Goal: Task Accomplishment & Management: Manage account settings

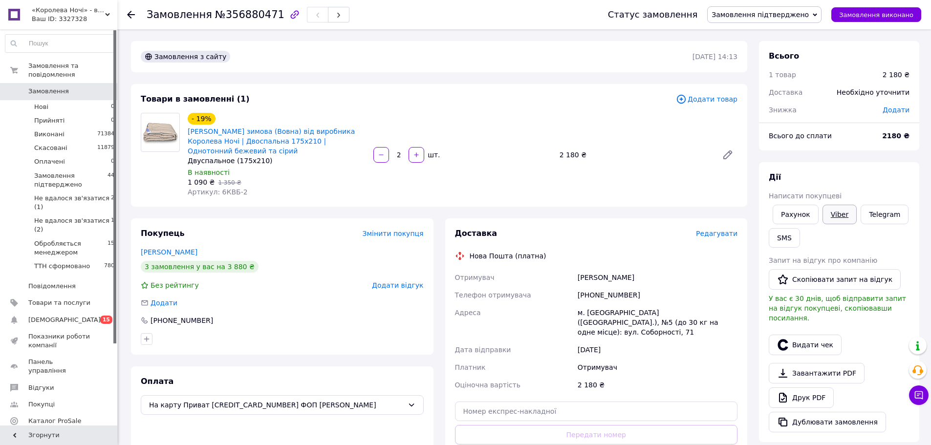
click at [839, 212] on link "Viber" at bounding box center [839, 215] width 34 height 20
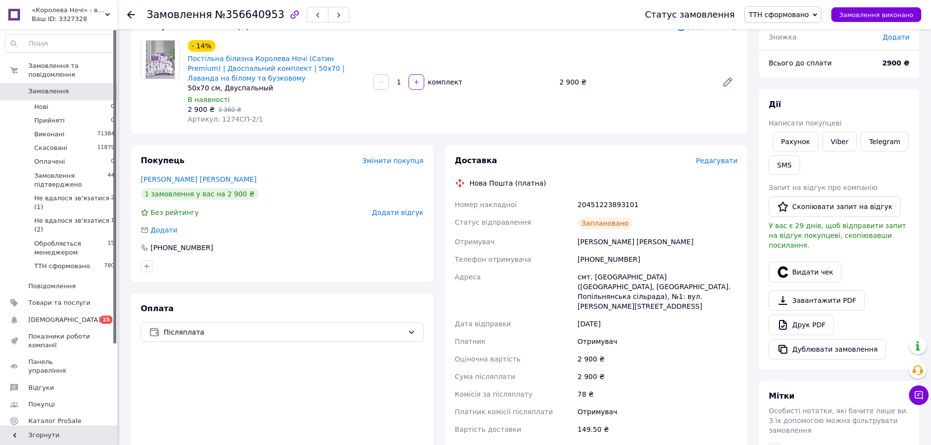
scroll to position [49, 0]
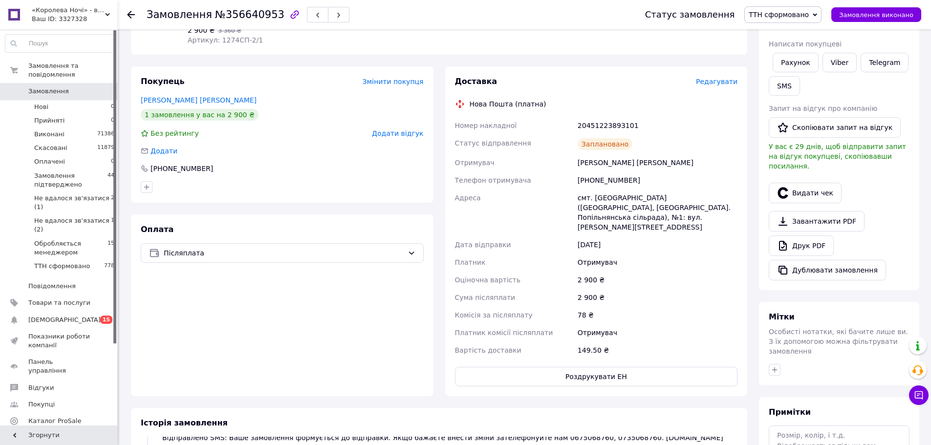
scroll to position [147, 0]
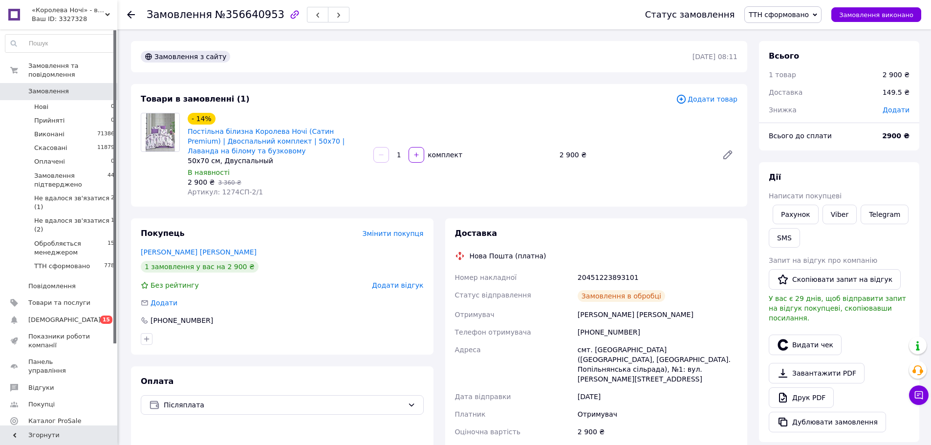
scroll to position [84, 0]
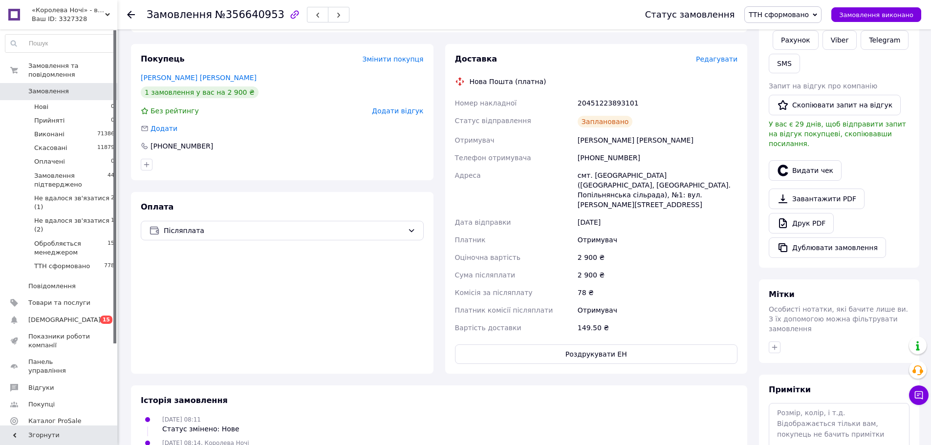
scroll to position [58, 0]
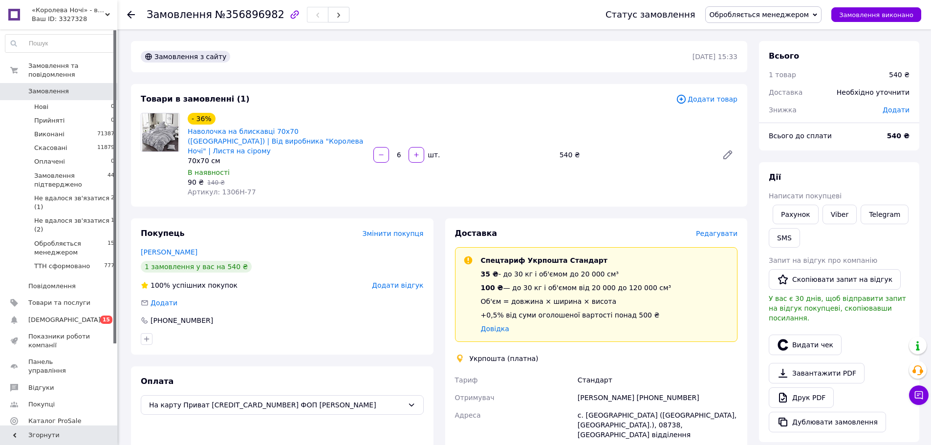
click at [774, 16] on span "Обробляється менеджером" at bounding box center [760, 15] width 100 height 8
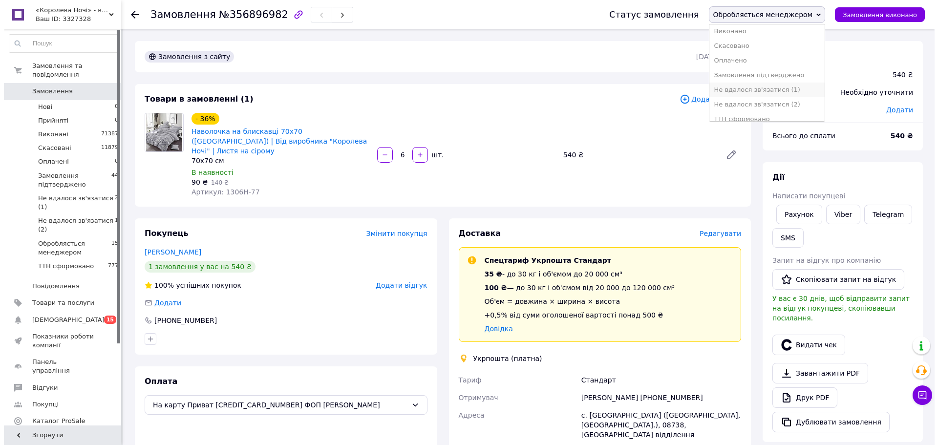
scroll to position [25, 0]
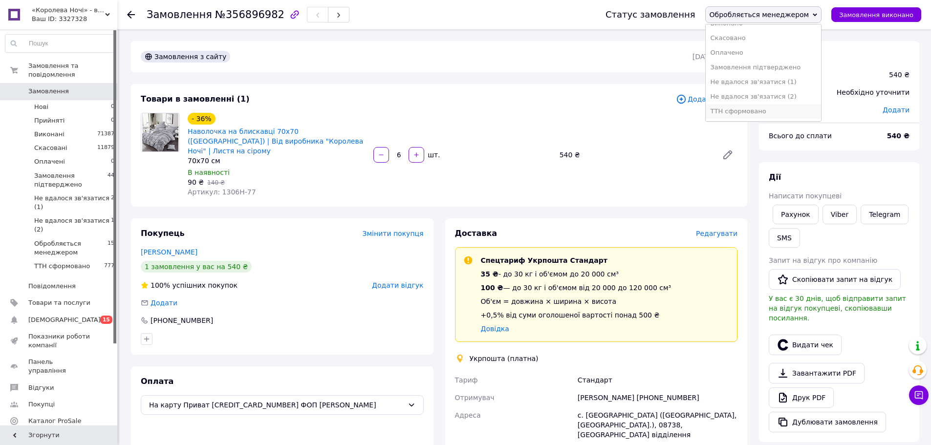
click at [764, 108] on li "ТТН сформовано" at bounding box center [764, 111] width 116 height 15
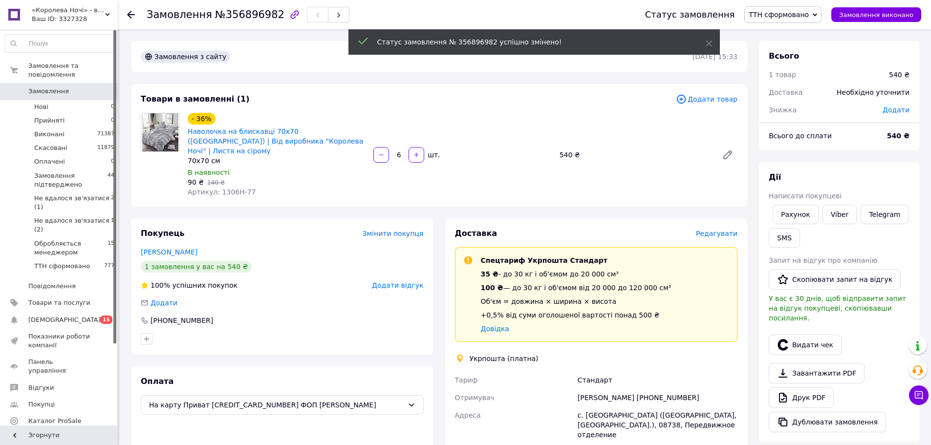
click at [718, 230] on span "Редагувати" at bounding box center [717, 234] width 42 height 8
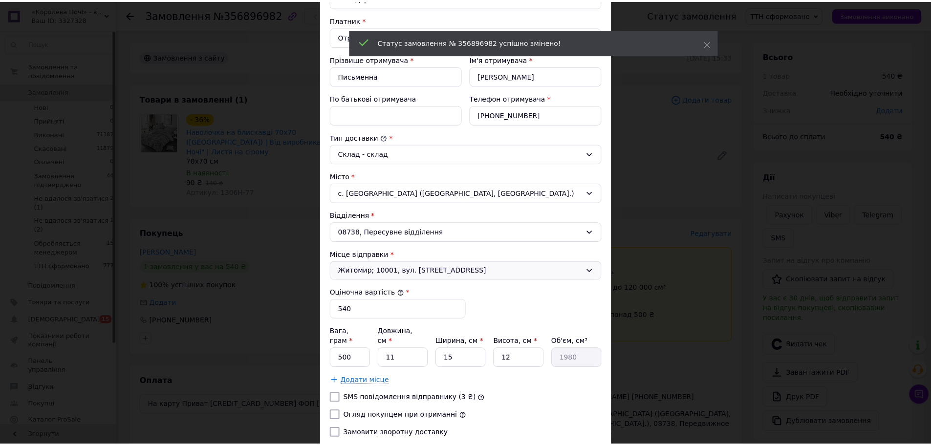
scroll to position [201, 0]
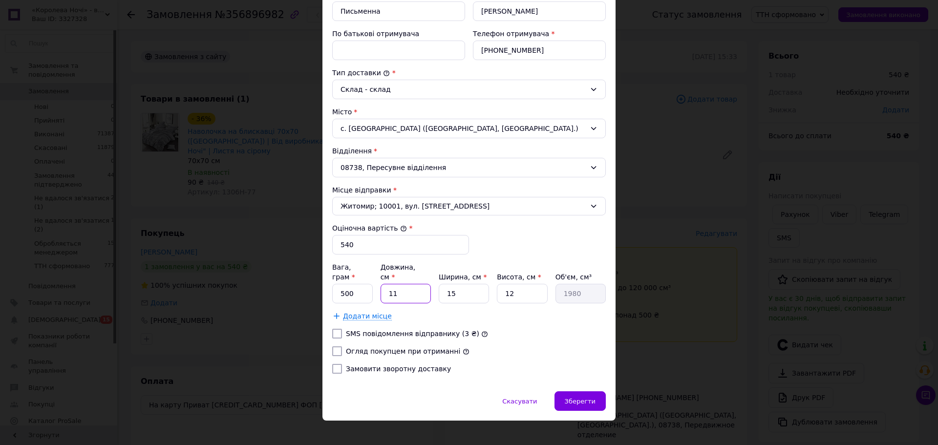
drag, startPoint x: 388, startPoint y: 284, endPoint x: 425, endPoint y: 282, distance: 36.7
click at [413, 284] on input "11" at bounding box center [406, 294] width 50 height 20
type input "3"
type input "540"
type input "30"
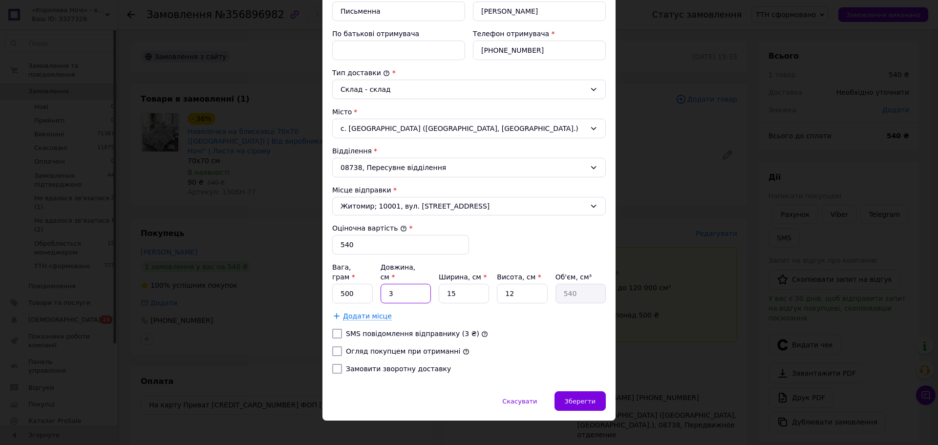
type input "5400"
type input "30"
drag, startPoint x: 447, startPoint y: 283, endPoint x: 462, endPoint y: 281, distance: 15.7
click at [462, 284] on input "15" at bounding box center [464, 294] width 50 height 20
type input "2"
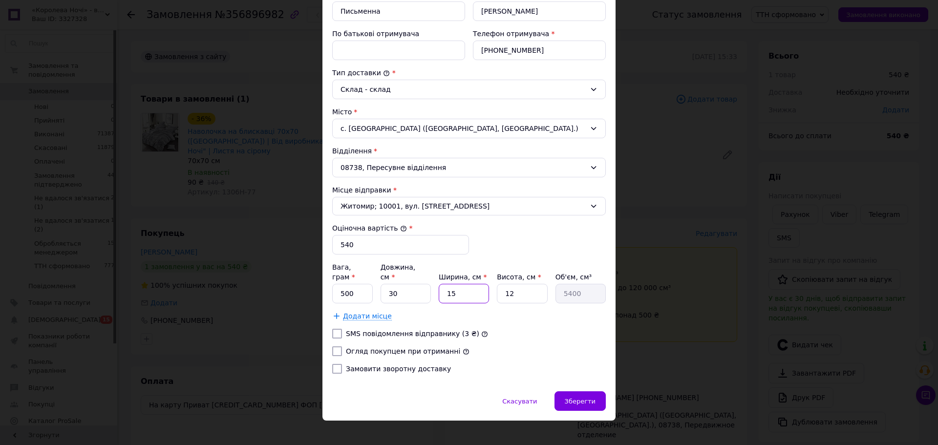
type input "720"
type input "20"
type input "7200"
type input "20"
drag, startPoint x: 502, startPoint y: 281, endPoint x: 535, endPoint y: 286, distance: 32.5
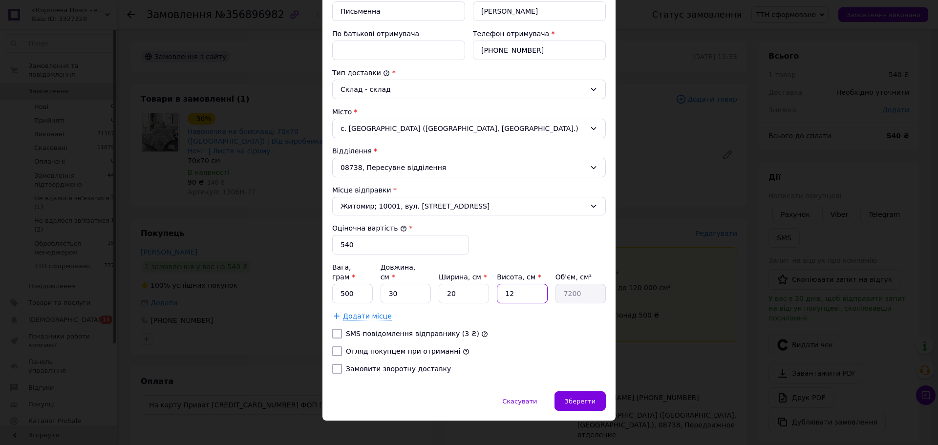
click at [535, 286] on input "12" at bounding box center [522, 294] width 50 height 20
type input "3"
type input "1800"
type input "3"
click at [374, 347] on label "Огляд покупцем при отриманні" at bounding box center [403, 351] width 114 height 8
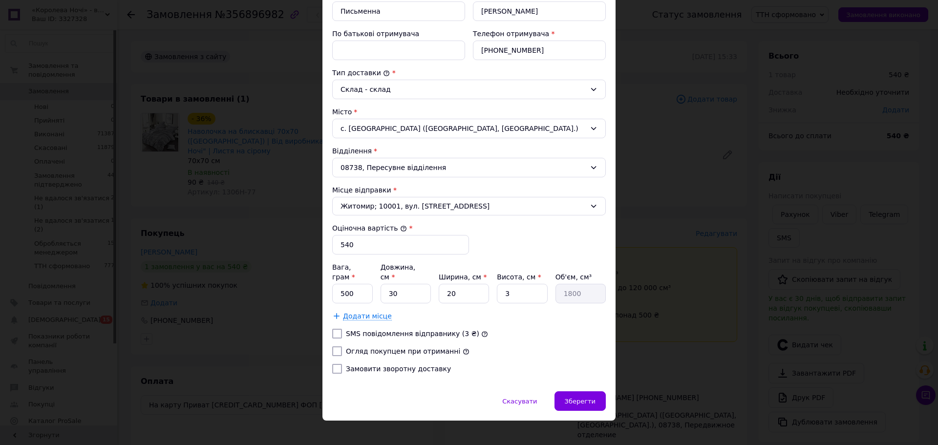
click at [342, 346] on input "Огляд покупцем при отриманні" at bounding box center [337, 351] width 10 height 10
checkbox input "true"
click at [577, 391] on div "Зберегти" at bounding box center [580, 401] width 51 height 20
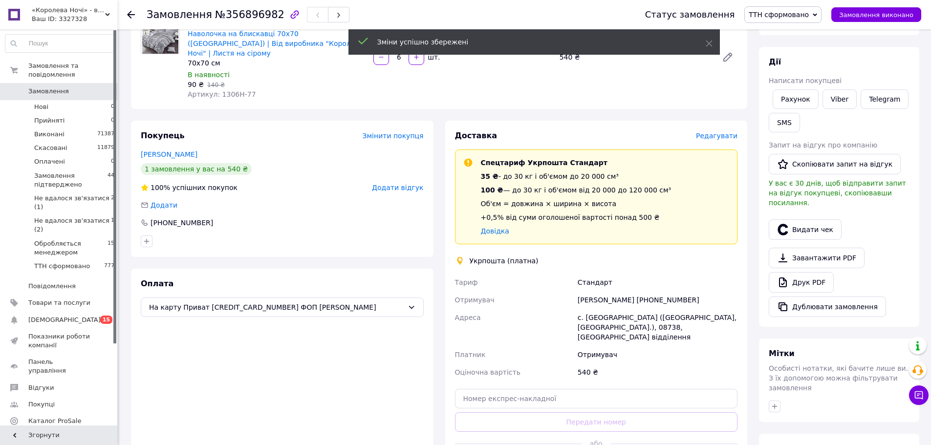
scroll to position [195, 0]
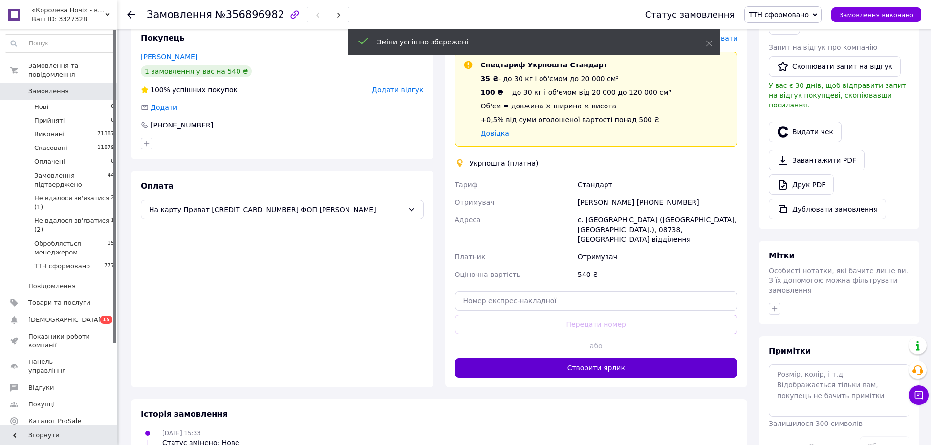
click at [636, 358] on button "Створити ярлик" at bounding box center [596, 368] width 283 height 20
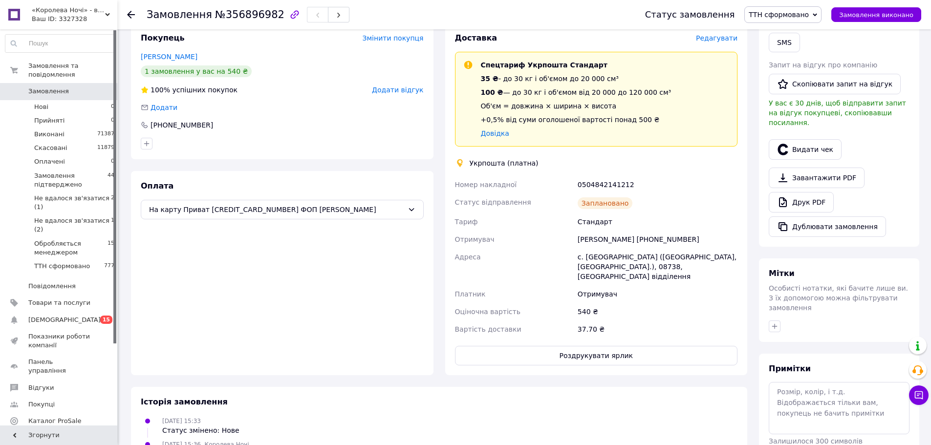
click at [609, 176] on div "0504842141212" at bounding box center [658, 185] width 164 height 18
copy div "0504842141212"
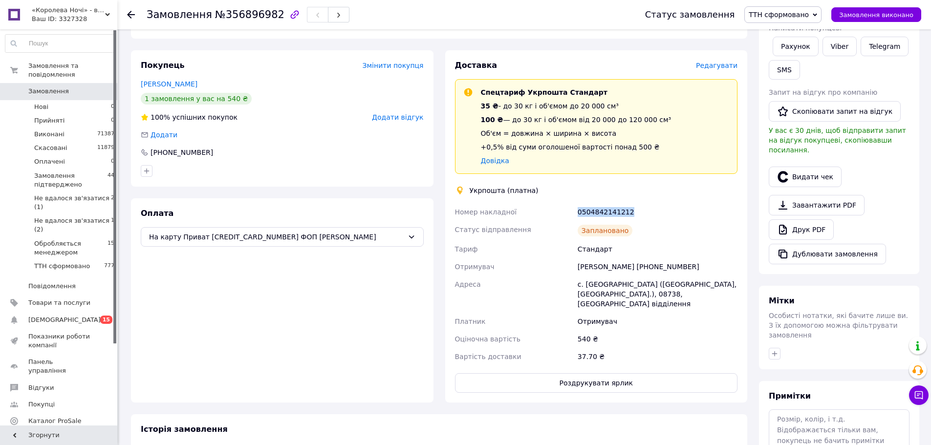
scroll to position [147, 0]
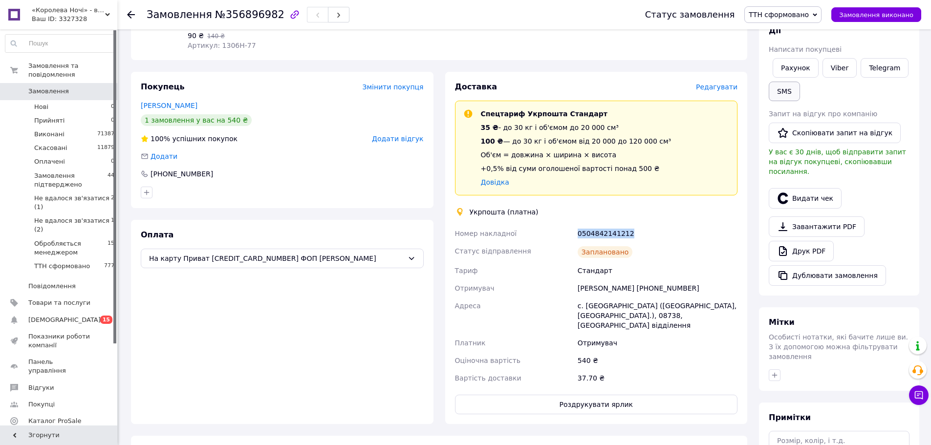
click at [785, 91] on button "SMS" at bounding box center [784, 92] width 31 height 20
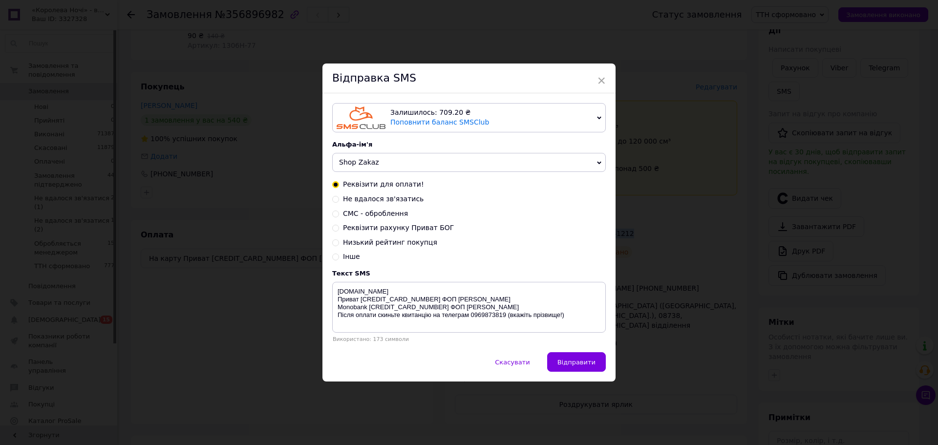
click at [350, 256] on span "Інше" at bounding box center [351, 257] width 17 height 8
click at [339, 256] on input "Інше" at bounding box center [335, 256] width 7 height 7
radio input "true"
radio input "false"
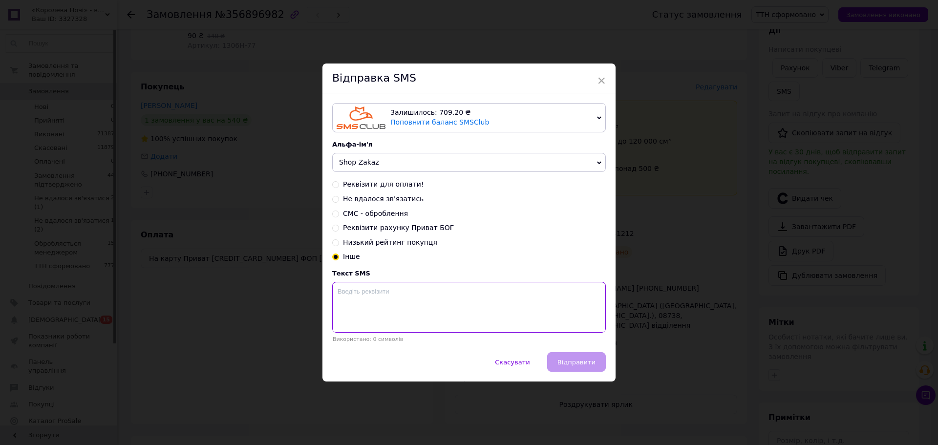
click at [351, 301] on textarea at bounding box center [469, 307] width 274 height 51
click at [398, 292] on textarea "Дякуємо за оплату." at bounding box center [469, 307] width 274 height 51
paste textarea "0504842141212"
click at [392, 293] on textarea "Дякуємо за оплату.0504842141212 ттн" at bounding box center [469, 307] width 274 height 51
type textarea "Дякуємо за оплату. 0504842141212 ттн"
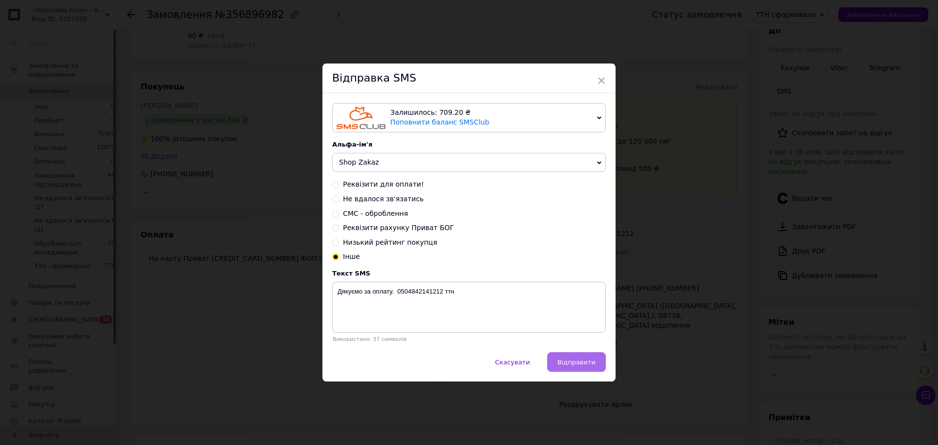
click at [583, 360] on span "Відправити" at bounding box center [577, 362] width 38 height 7
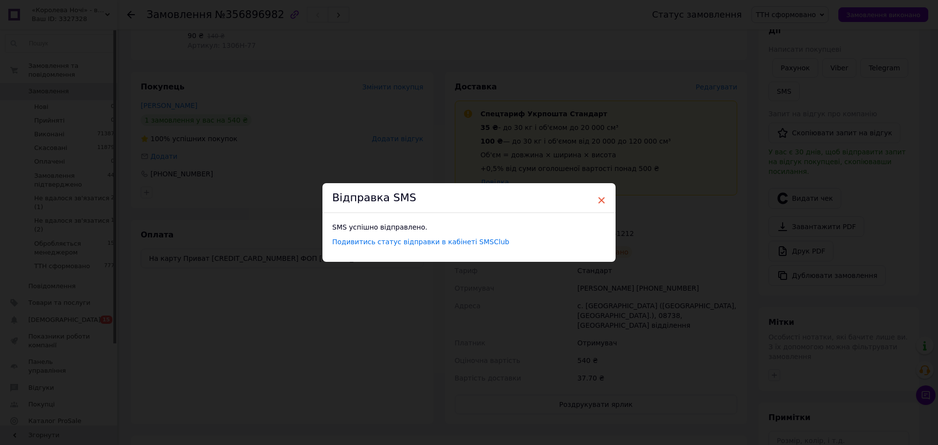
click at [600, 198] on span "×" at bounding box center [601, 200] width 9 height 17
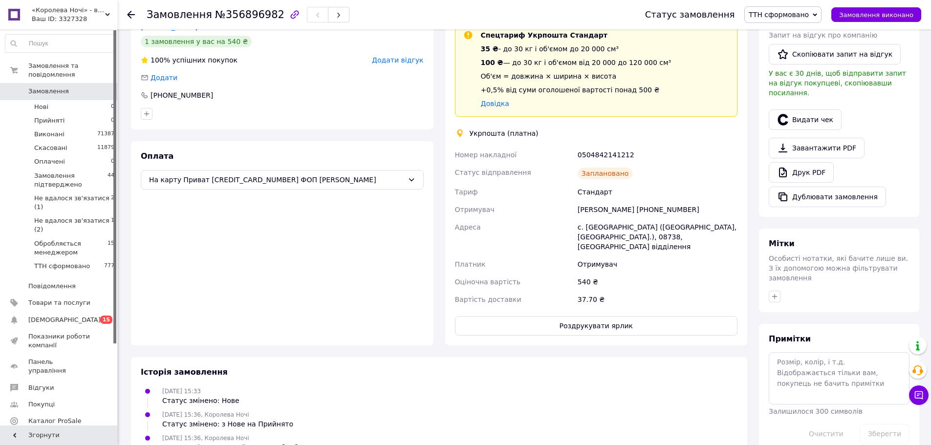
scroll to position [278, 0]
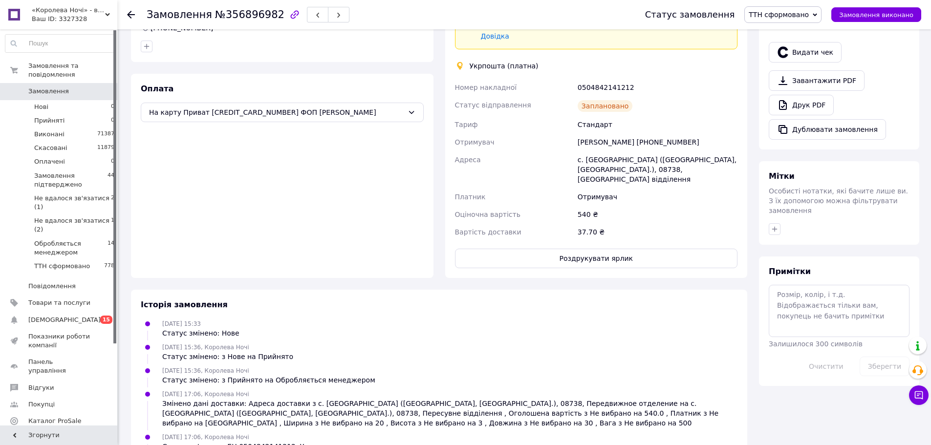
scroll to position [293, 0]
click at [685, 248] on button "Роздрукувати ярлик" at bounding box center [596, 258] width 283 height 20
click at [664, 248] on button "Роздрукувати ярлик" at bounding box center [596, 258] width 283 height 20
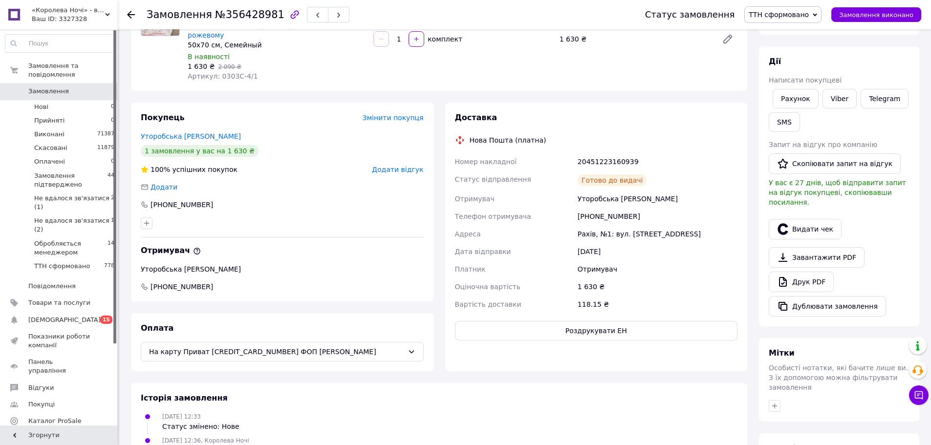
scroll to position [70, 0]
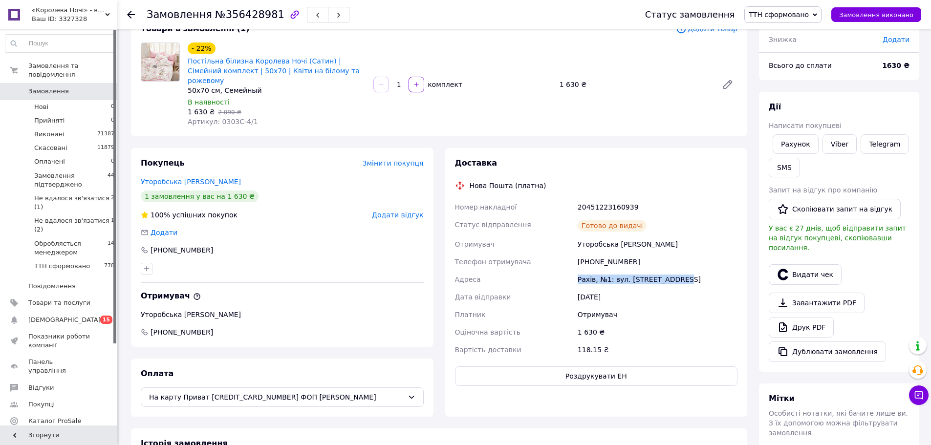
drag, startPoint x: 578, startPoint y: 268, endPoint x: 691, endPoint y: 271, distance: 112.9
click at [691, 271] on div "Рахів, №1: вул. [STREET_ADDRESS]" at bounding box center [658, 280] width 164 height 18
copy div "Рахів, №1: вул. Карпатська, 12"
click at [839, 145] on link "Viber" at bounding box center [839, 144] width 34 height 20
click at [614, 199] on div "20451223160939" at bounding box center [658, 207] width 164 height 18
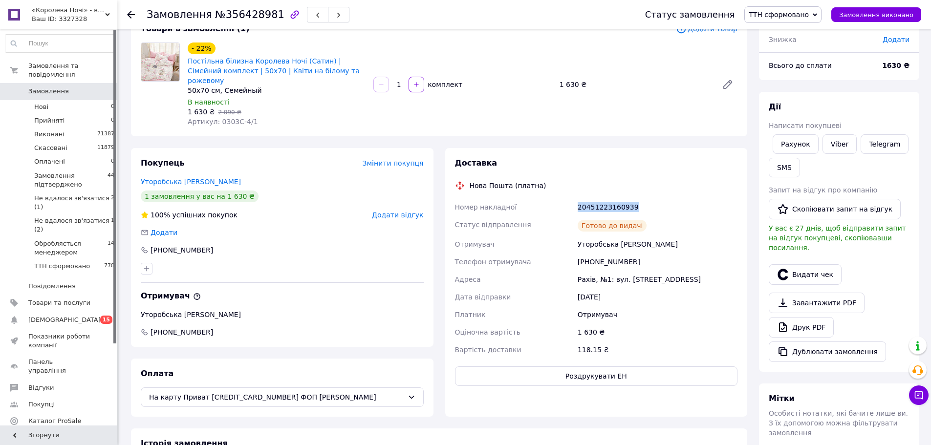
click at [614, 199] on div "20451223160939" at bounding box center [658, 207] width 164 height 18
copy div "20451223160939"
click at [840, 143] on link "Viber" at bounding box center [839, 144] width 34 height 20
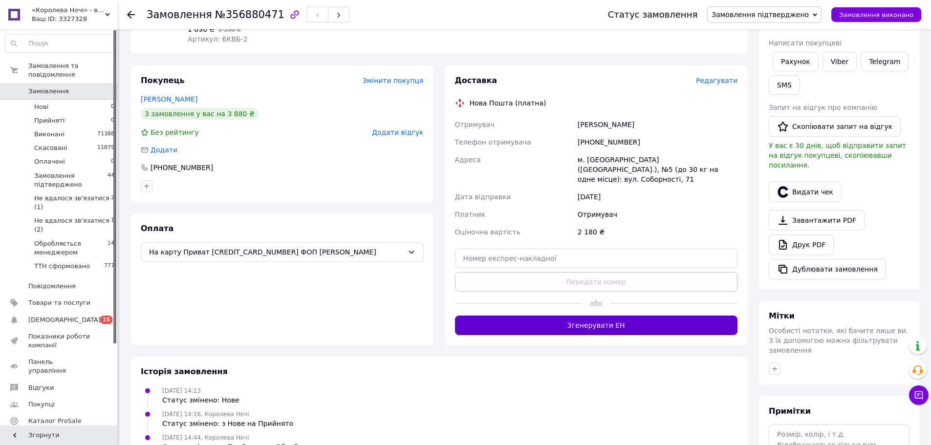
scroll to position [30, 0]
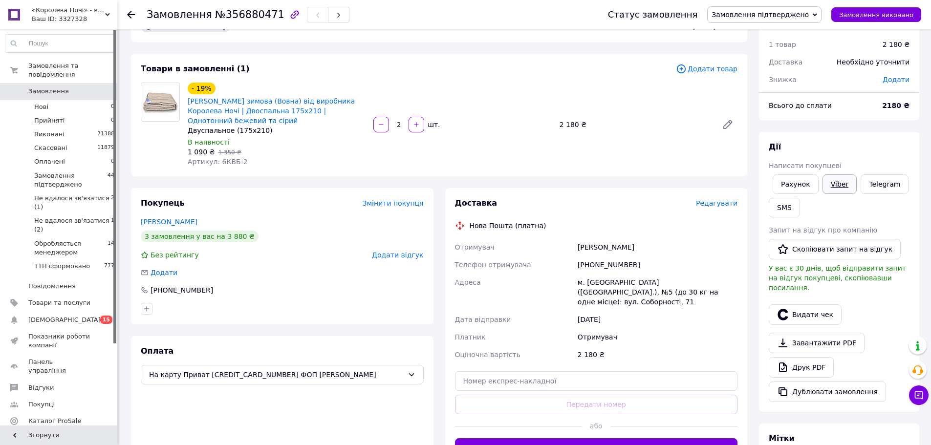
click at [840, 184] on link "Viber" at bounding box center [839, 184] width 34 height 20
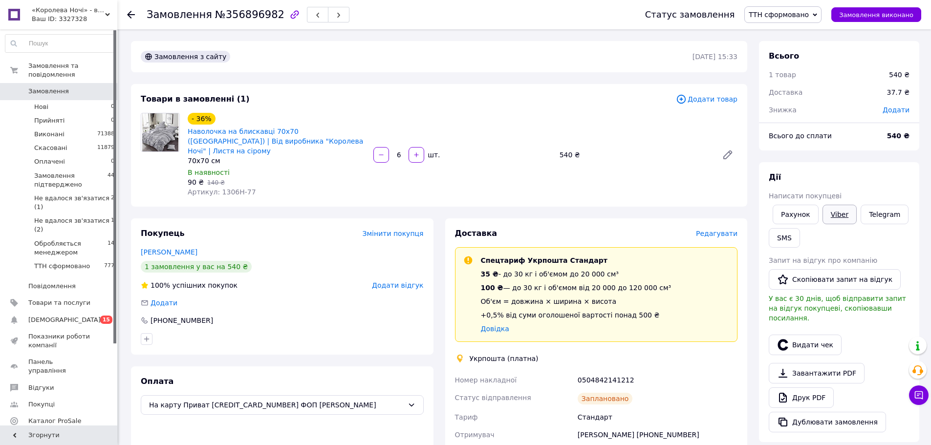
click at [839, 215] on link "Viber" at bounding box center [839, 215] width 34 height 20
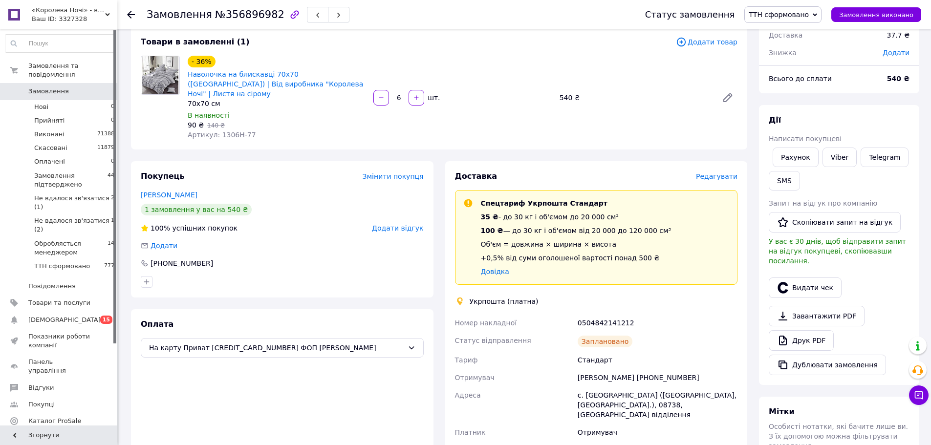
scroll to position [98, 0]
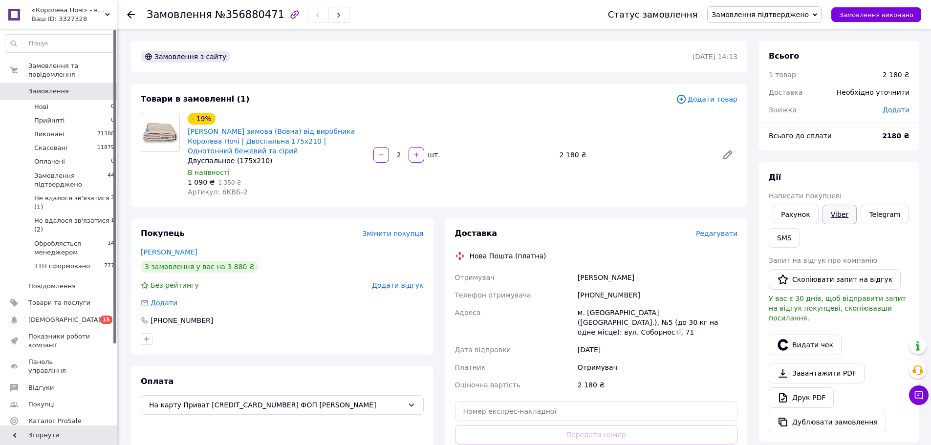
click at [839, 212] on link "Viber" at bounding box center [839, 215] width 34 height 20
click at [834, 211] on link "Viber" at bounding box center [839, 215] width 34 height 20
click at [838, 216] on link "Viber" at bounding box center [839, 215] width 34 height 20
click at [840, 213] on link "Viber" at bounding box center [839, 215] width 34 height 20
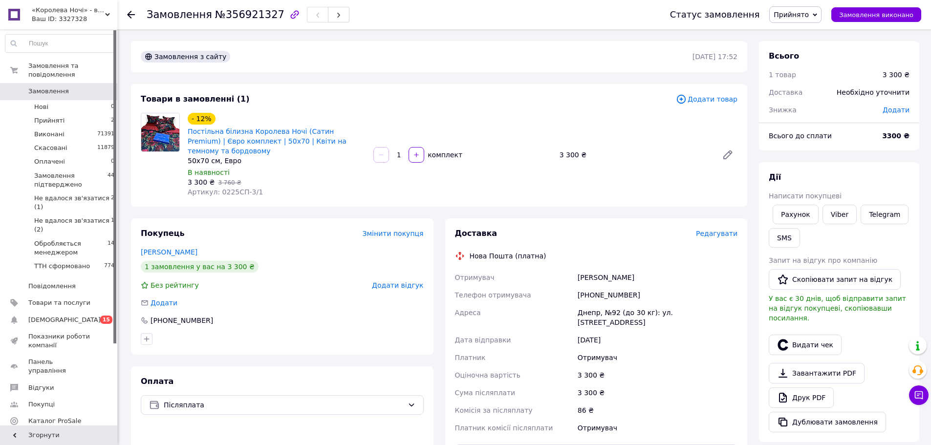
click at [809, 14] on span "Прийнято" at bounding box center [791, 15] width 35 height 8
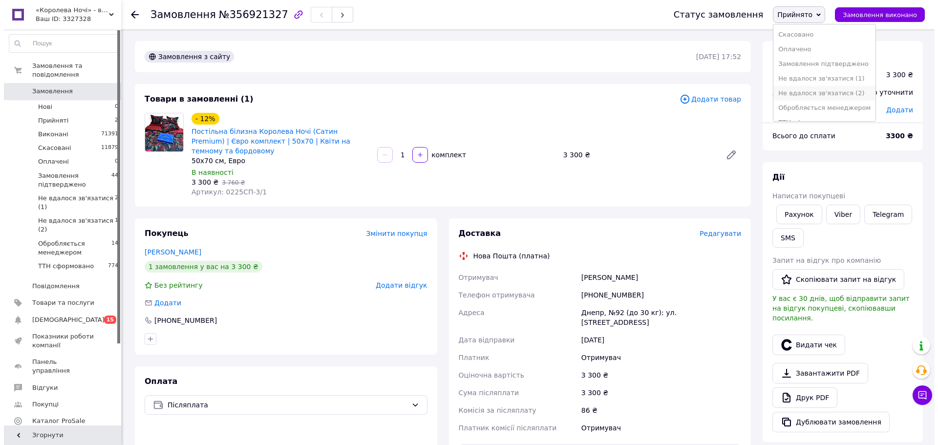
scroll to position [25, 0]
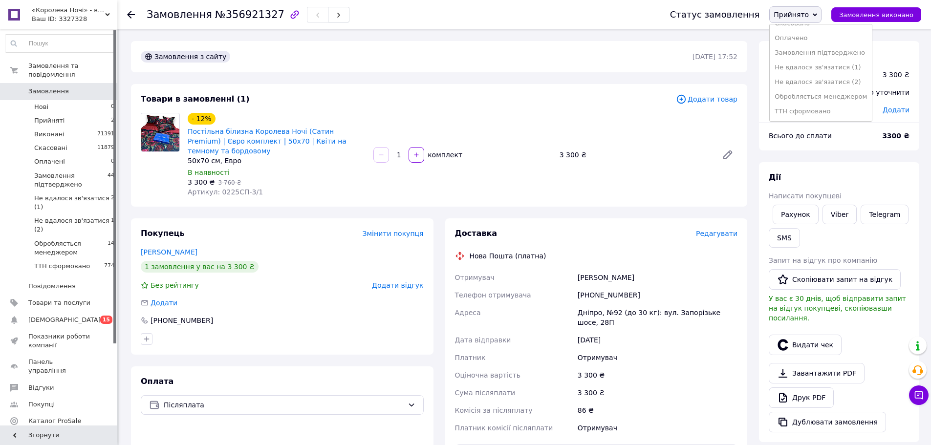
click at [818, 96] on li "Обробляється менеджером" at bounding box center [821, 96] width 102 height 15
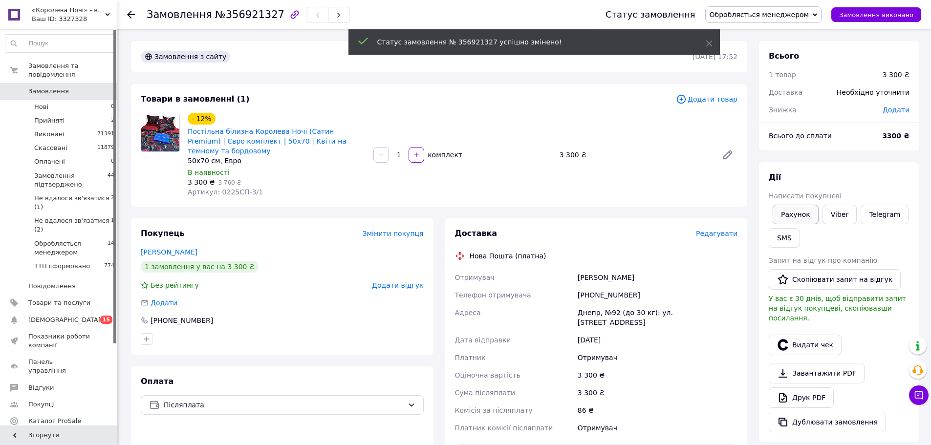
click at [778, 223] on button "Рахунок" at bounding box center [796, 215] width 46 height 20
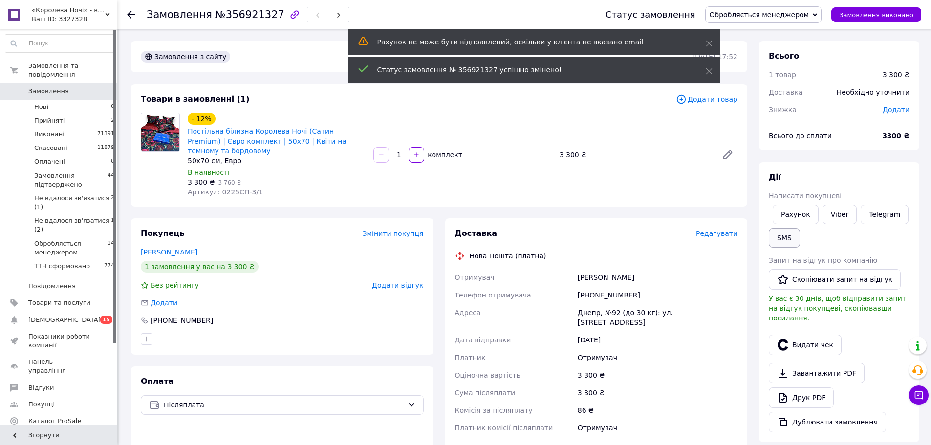
click at [779, 236] on button "SMS" at bounding box center [784, 238] width 31 height 20
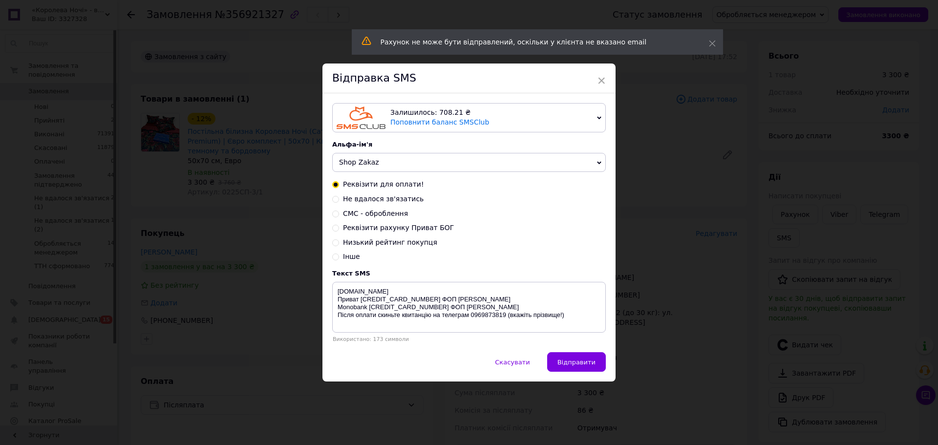
click at [376, 213] on span "СМС - оброблення" at bounding box center [375, 214] width 65 height 8
click at [339, 213] on input "СМС - оброблення" at bounding box center [335, 213] width 7 height 7
radio input "true"
radio input "false"
type textarea "Ваше замовлення формується до відправки. Якщо бажаєте внести зміни зателефонуйт…"
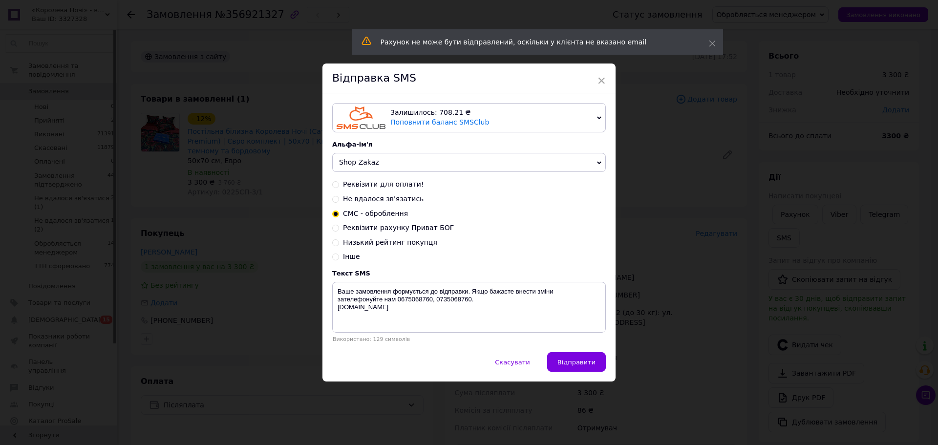
click at [579, 361] on span "Відправити" at bounding box center [577, 362] width 38 height 7
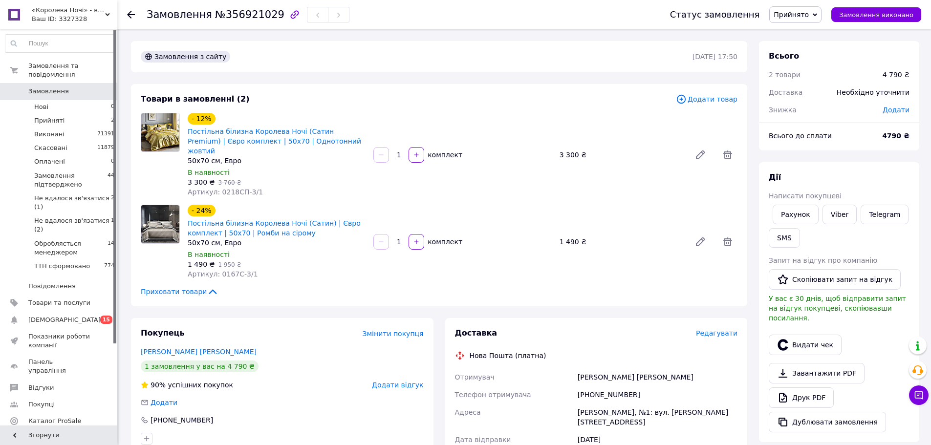
click at [799, 20] on span "Прийнято" at bounding box center [795, 14] width 52 height 17
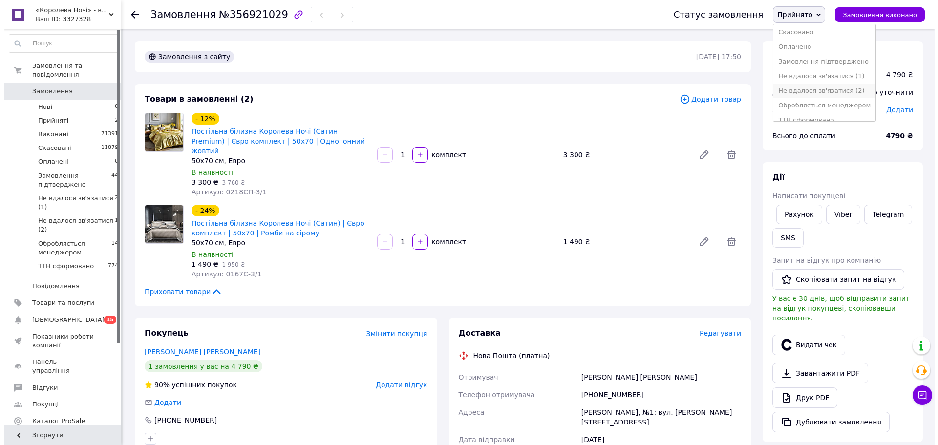
scroll to position [25, 0]
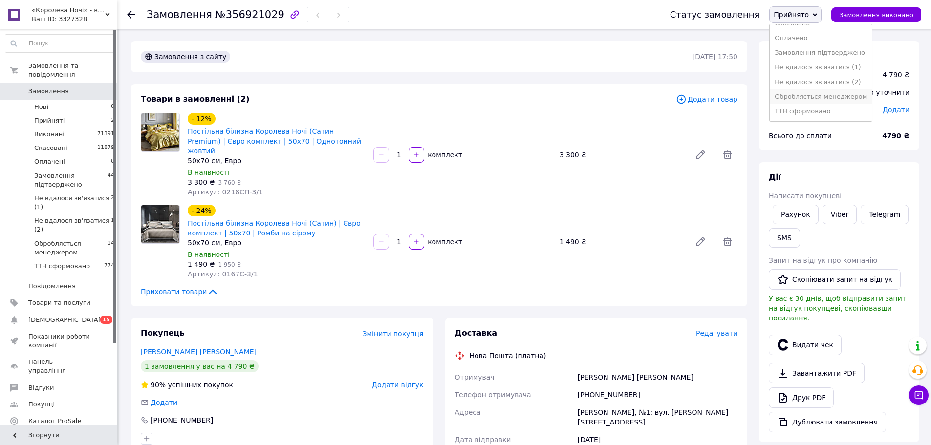
click at [827, 93] on li "Обробляється менеджером" at bounding box center [821, 96] width 102 height 15
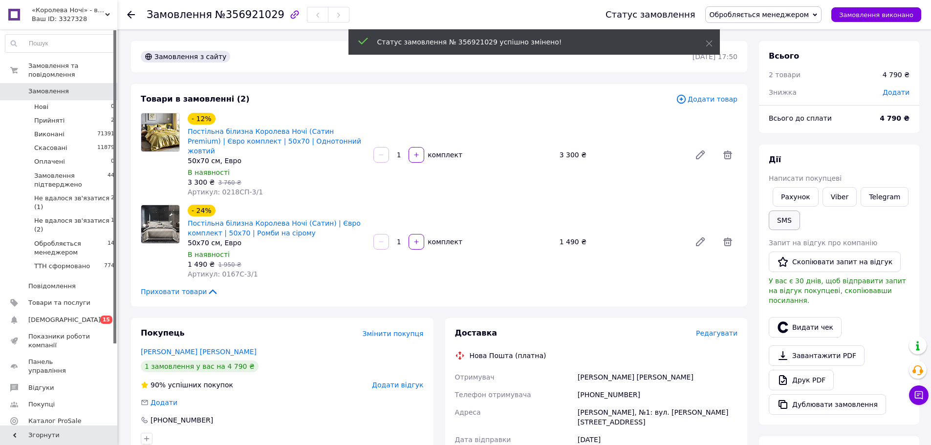
click at [787, 219] on button "SMS" at bounding box center [784, 221] width 31 height 20
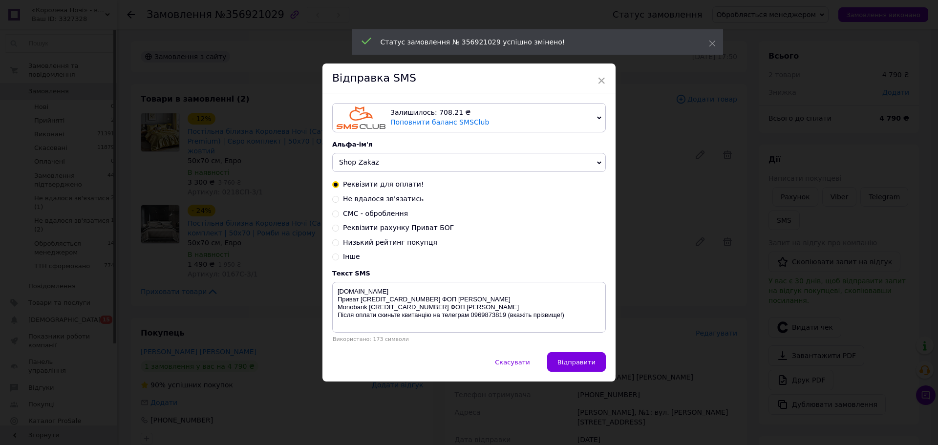
click at [390, 214] on span "СМС - оброблення" at bounding box center [375, 214] width 65 height 8
click at [339, 214] on input "СМС - оброблення" at bounding box center [335, 213] width 7 height 7
radio input "true"
radio input "false"
type textarea "Ваше замовлення формується до відправки. Якщо бажаєте внести зміни зателефонуйт…"
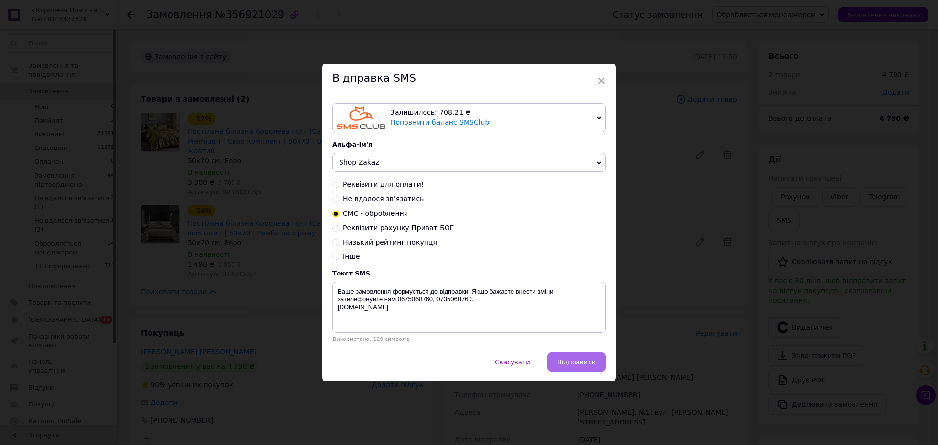
click at [563, 359] on span "Відправити" at bounding box center [577, 362] width 38 height 7
